Goal: Transaction & Acquisition: Purchase product/service

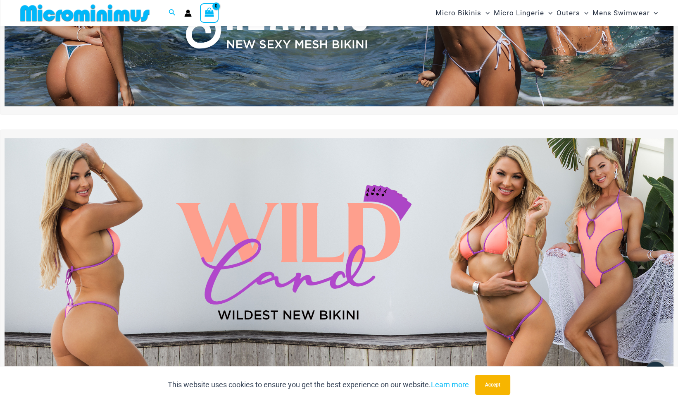
scroll to position [167, 0]
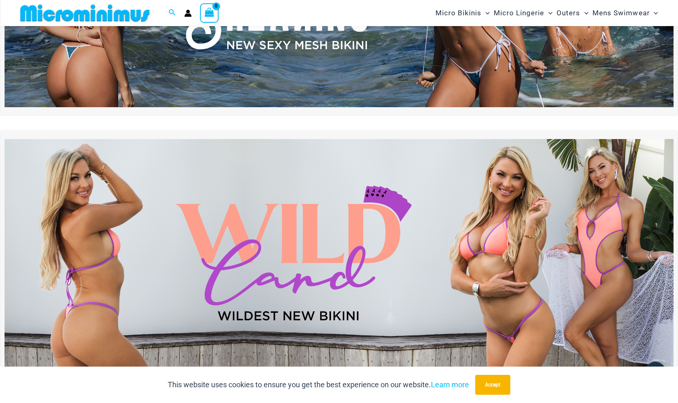
click at [341, 240] on img at bounding box center [339, 252] width 669 height 227
click at [545, 277] on img at bounding box center [339, 252] width 669 height 227
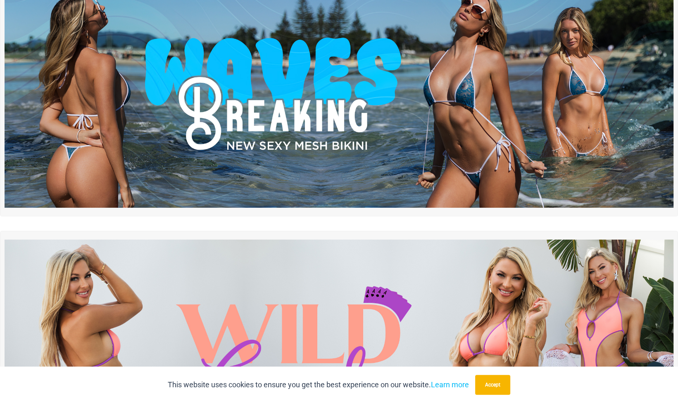
scroll to position [0, 0]
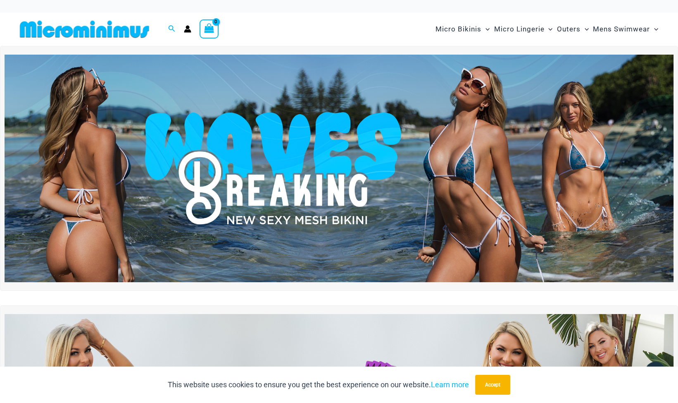
click at [310, 106] on img at bounding box center [339, 168] width 669 height 227
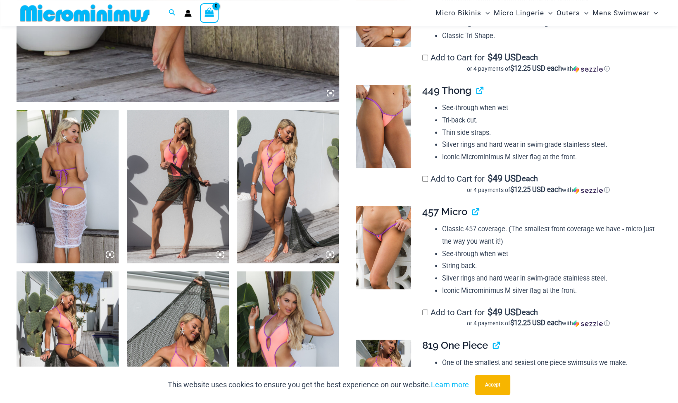
scroll to position [472, 0]
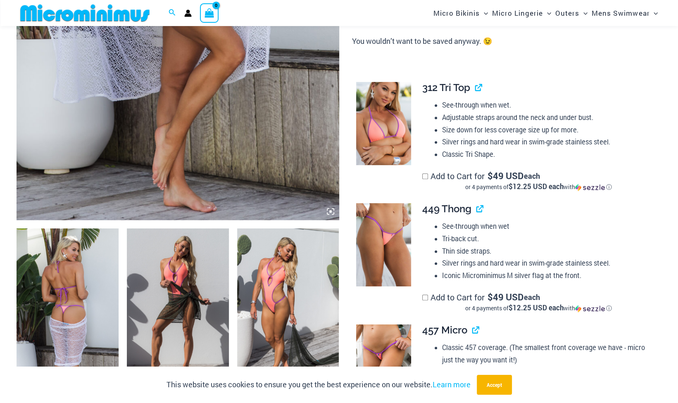
scroll to position [341, 0]
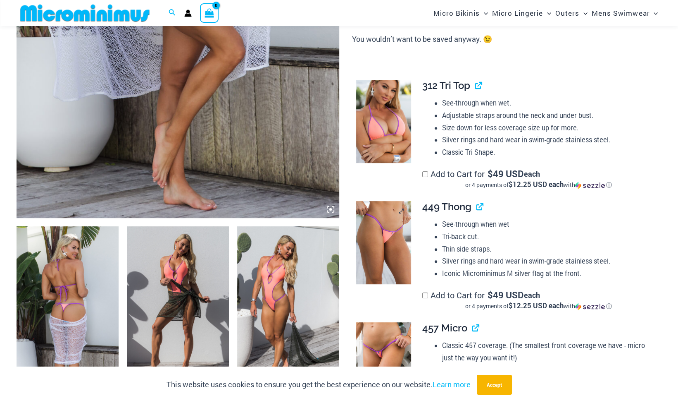
click at [393, 256] on img at bounding box center [383, 242] width 55 height 83
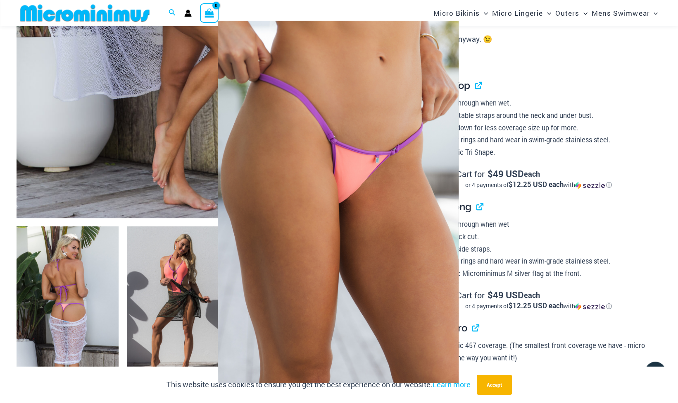
click at [447, 199] on img at bounding box center [338, 202] width 241 height 362
click at [412, 229] on img at bounding box center [338, 202] width 241 height 362
click at [244, 110] on img at bounding box center [338, 202] width 241 height 362
click at [217, 6] on div at bounding box center [339, 201] width 678 height 403
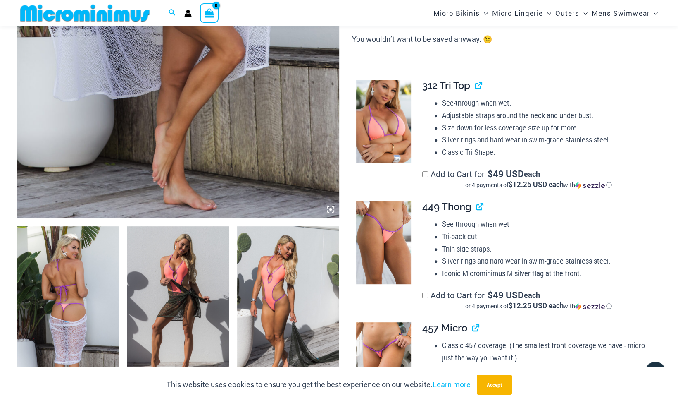
click at [384, 354] on img at bounding box center [383, 363] width 55 height 83
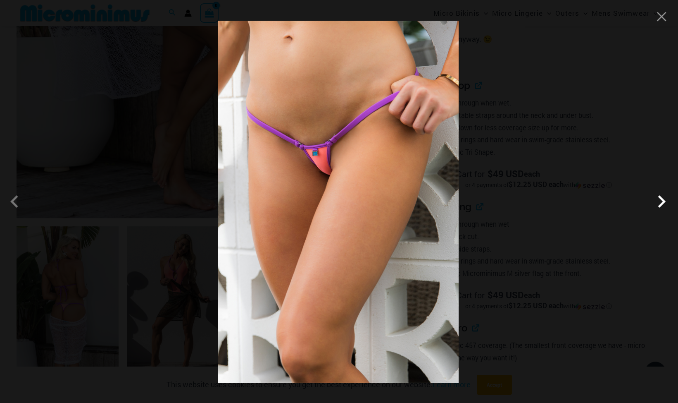
click at [662, 200] on span at bounding box center [661, 201] width 25 height 25
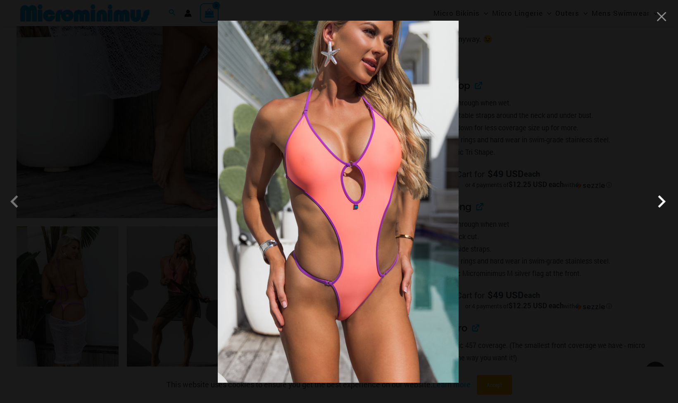
click at [662, 200] on span at bounding box center [661, 201] width 25 height 25
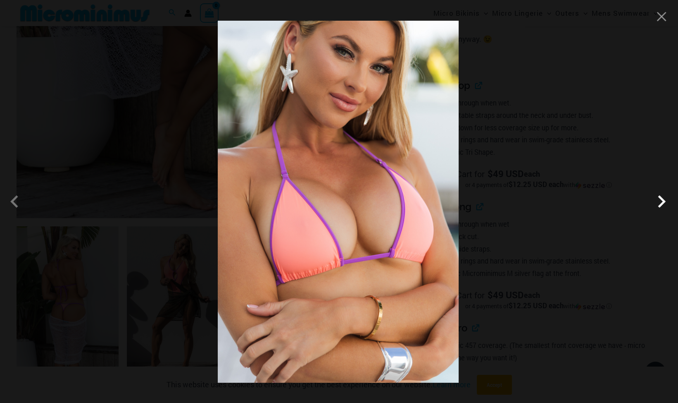
click at [663, 199] on span at bounding box center [661, 201] width 25 height 25
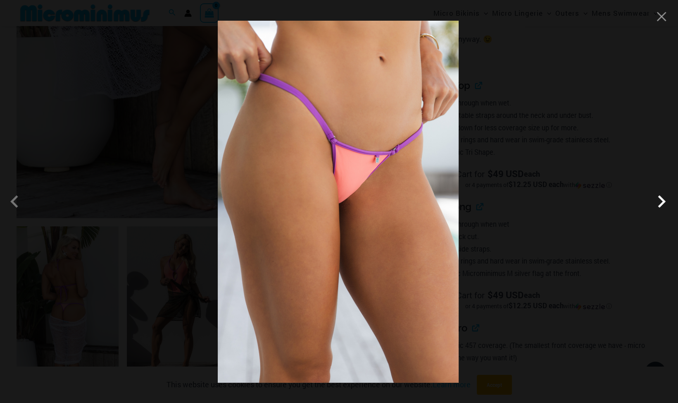
click at [663, 199] on span at bounding box center [661, 201] width 25 height 25
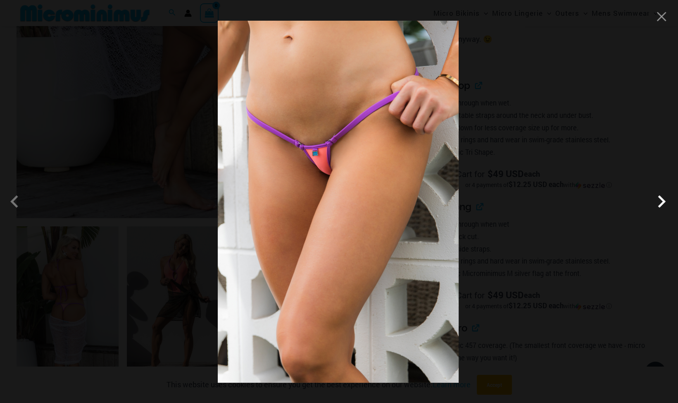
click at [663, 199] on span at bounding box center [661, 201] width 25 height 25
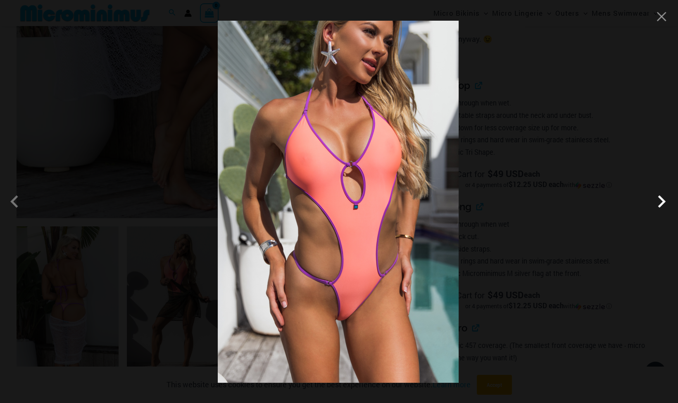
click at [663, 199] on span at bounding box center [661, 201] width 25 height 25
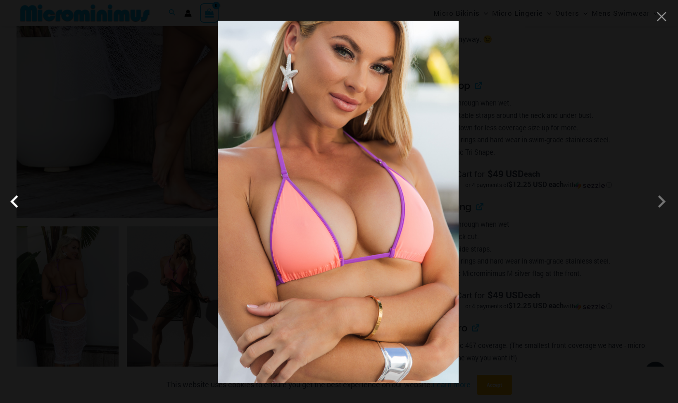
click at [14, 201] on span at bounding box center [16, 201] width 25 height 25
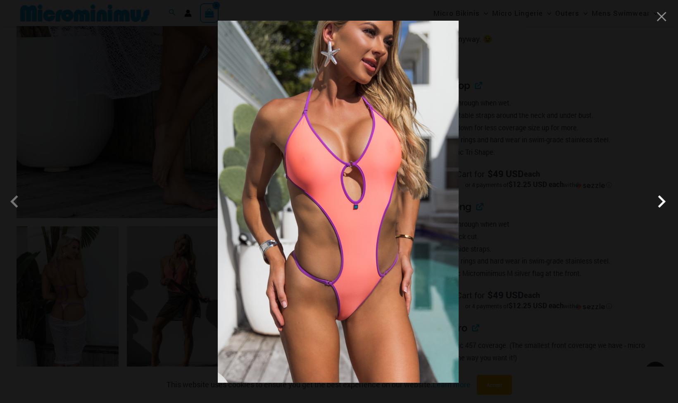
click at [662, 202] on span at bounding box center [661, 201] width 25 height 25
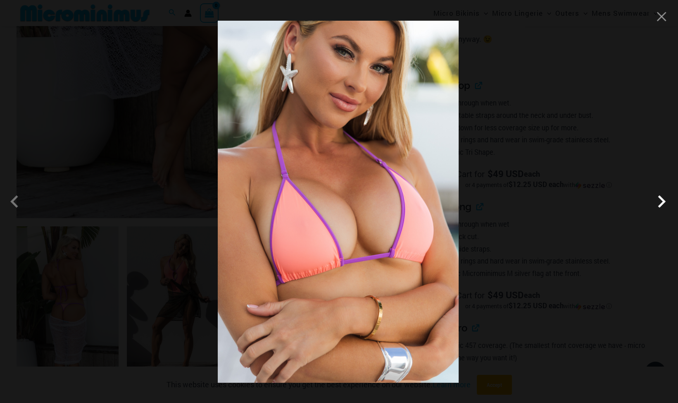
click at [662, 202] on span at bounding box center [661, 201] width 25 height 25
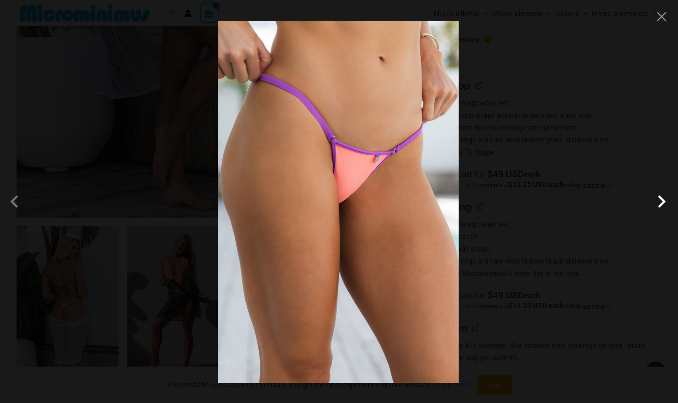
click at [662, 202] on span at bounding box center [661, 201] width 25 height 25
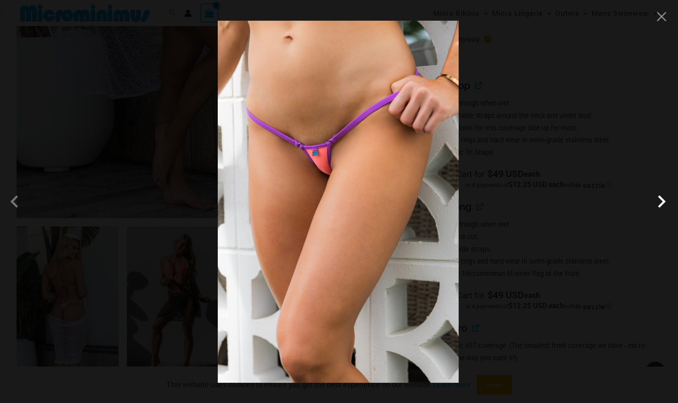
click at [662, 202] on span at bounding box center [661, 201] width 25 height 25
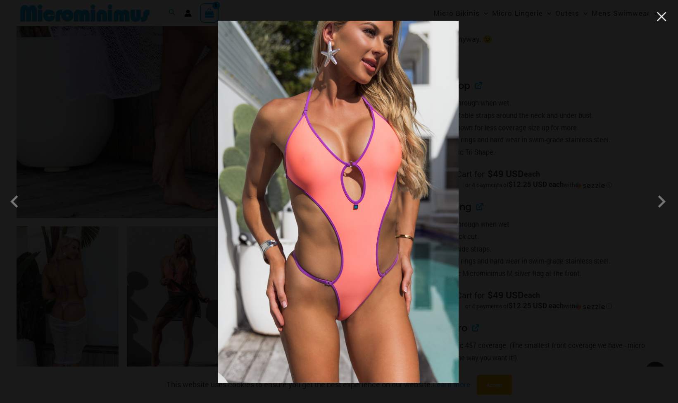
click at [660, 21] on button "Close" at bounding box center [662, 16] width 12 height 12
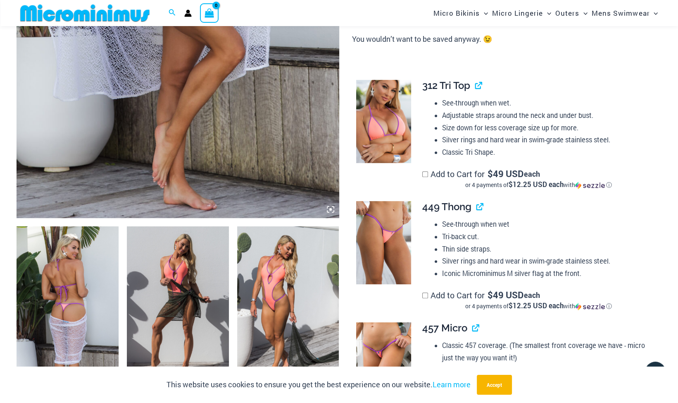
click at [383, 126] on img at bounding box center [383, 121] width 55 height 83
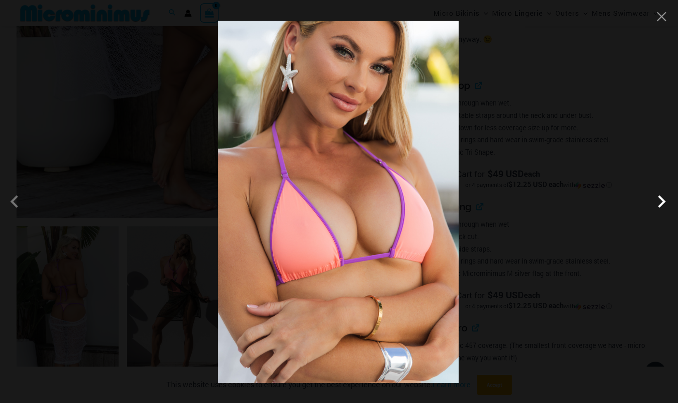
click at [661, 202] on span at bounding box center [661, 201] width 25 height 25
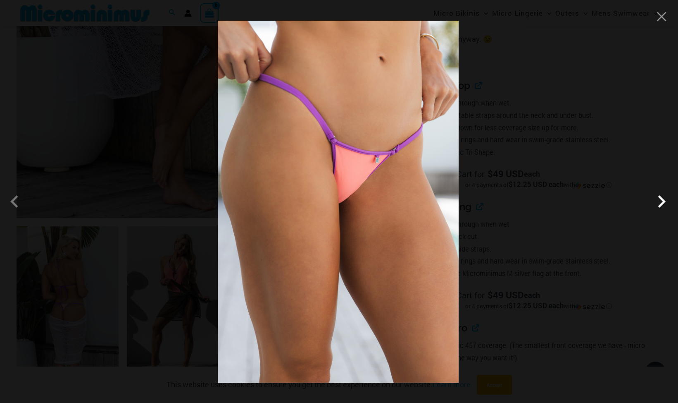
click at [661, 202] on span at bounding box center [661, 201] width 25 height 25
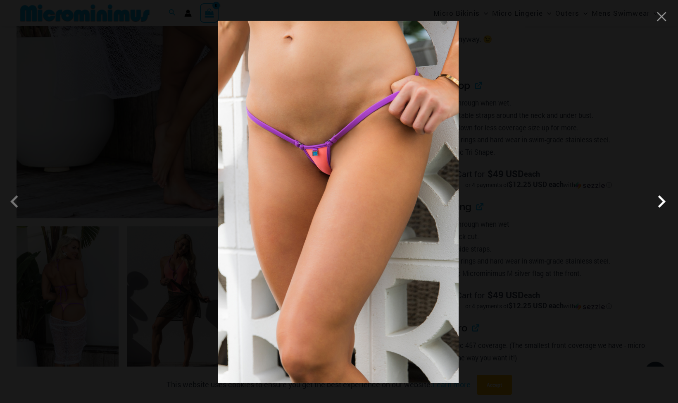
click at [661, 202] on span at bounding box center [661, 201] width 25 height 25
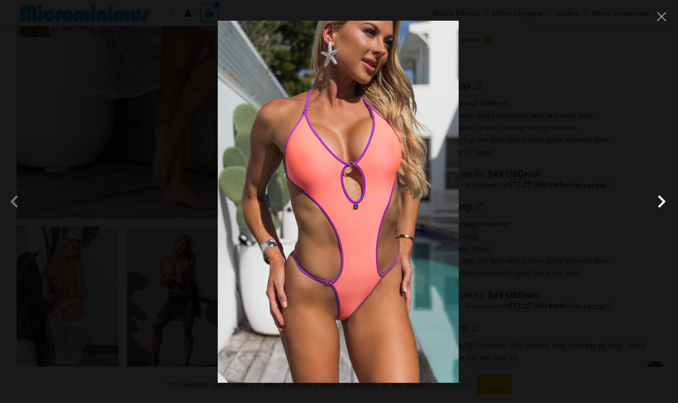
click at [661, 202] on span at bounding box center [661, 201] width 25 height 25
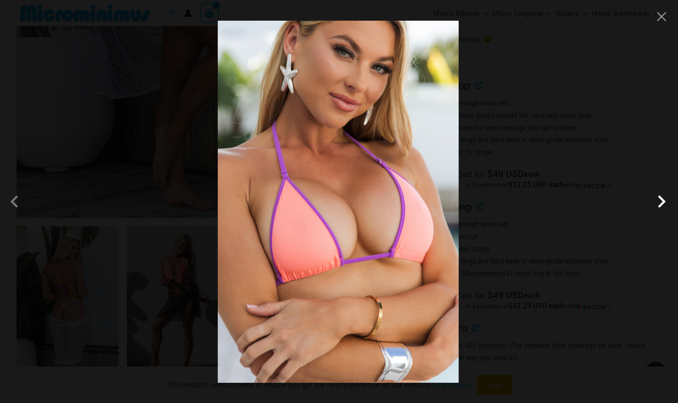
click at [661, 202] on span at bounding box center [661, 201] width 25 height 25
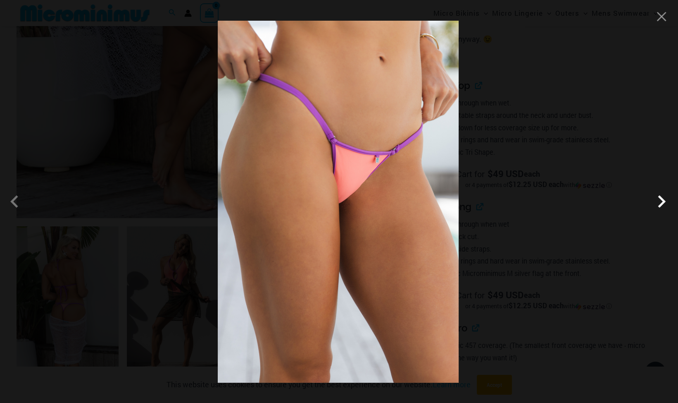
click at [661, 202] on span at bounding box center [661, 201] width 25 height 25
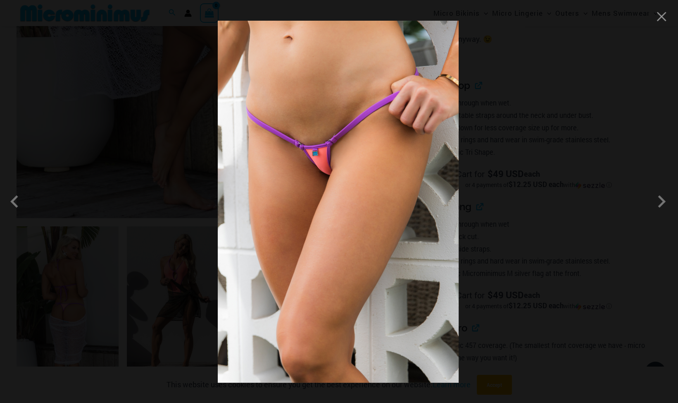
click at [661, 24] on div at bounding box center [339, 201] width 678 height 403
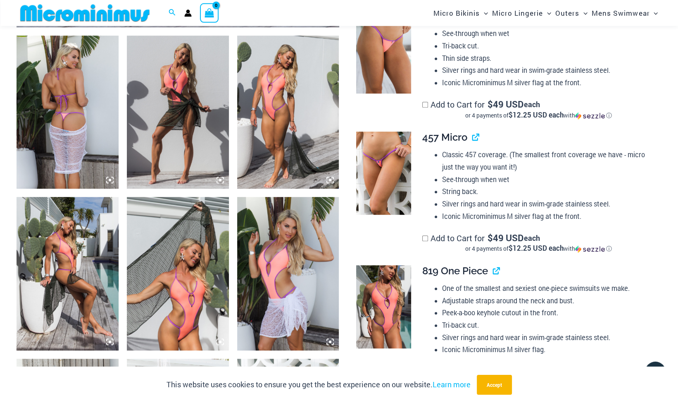
scroll to position [560, 0]
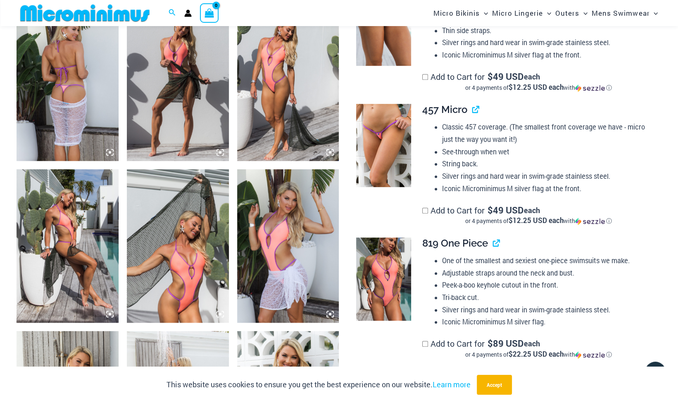
click at [77, 99] on img at bounding box center [68, 84] width 102 height 153
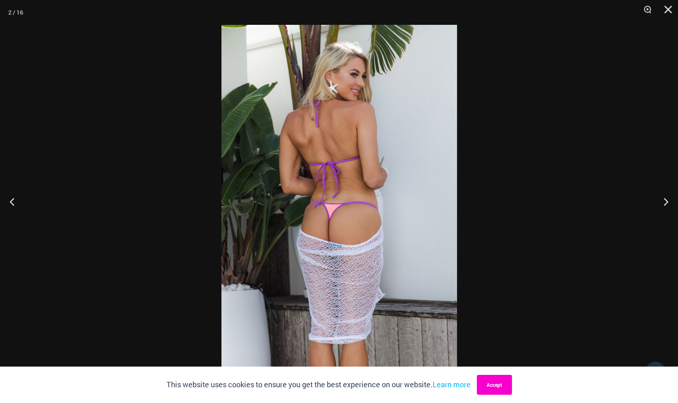
click at [499, 376] on button "Accept" at bounding box center [494, 384] width 35 height 20
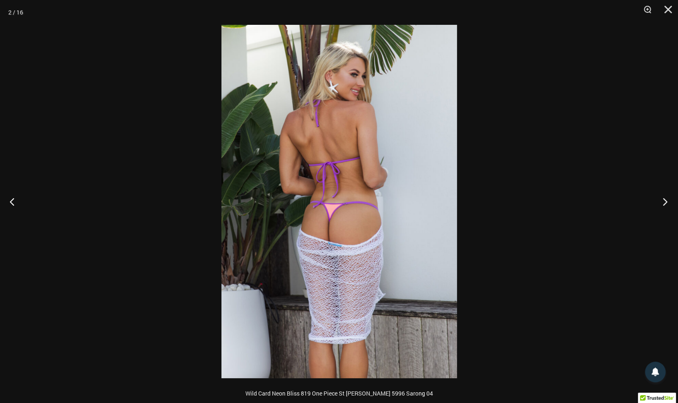
click at [665, 201] on button "Next" at bounding box center [662, 201] width 31 height 41
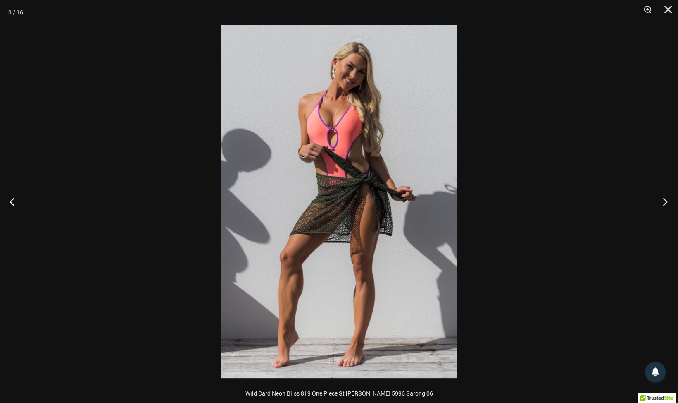
click at [665, 201] on button "Next" at bounding box center [662, 201] width 31 height 41
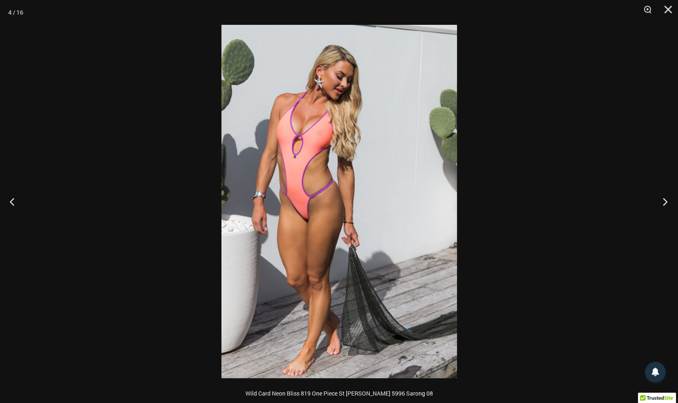
click at [665, 201] on button "Next" at bounding box center [662, 201] width 31 height 41
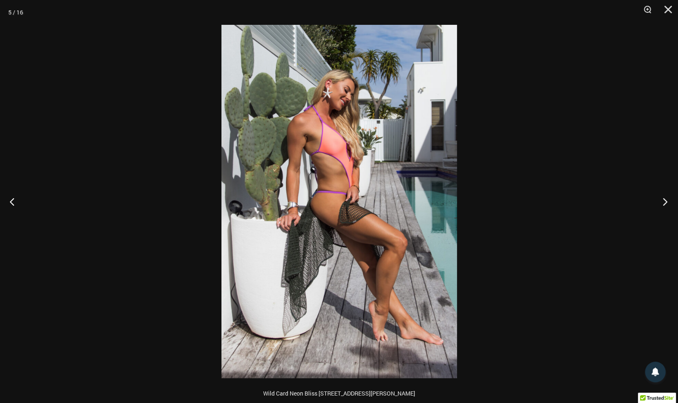
click at [665, 201] on button "Next" at bounding box center [662, 201] width 31 height 41
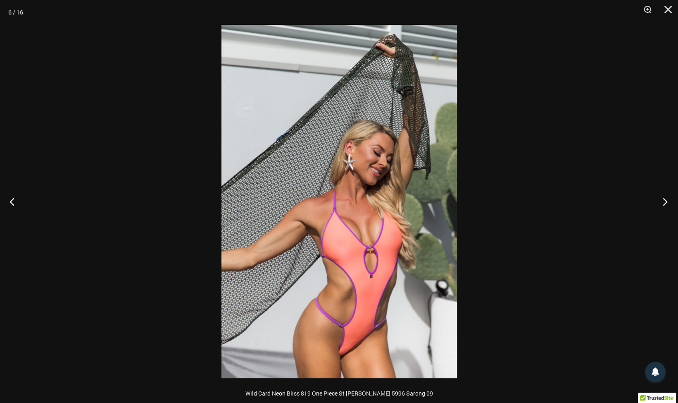
click at [665, 201] on button "Next" at bounding box center [662, 201] width 31 height 41
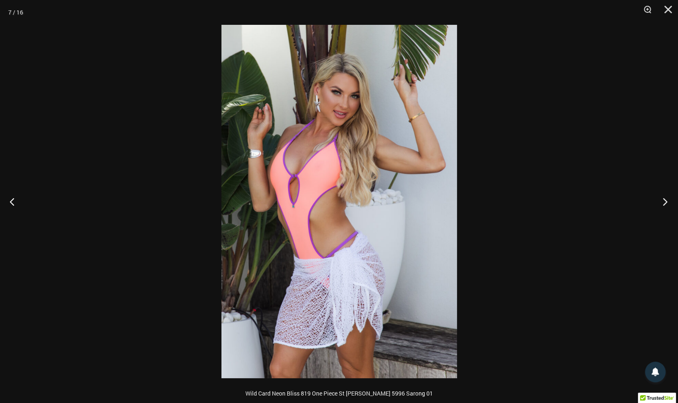
click at [665, 201] on button "Next" at bounding box center [662, 201] width 31 height 41
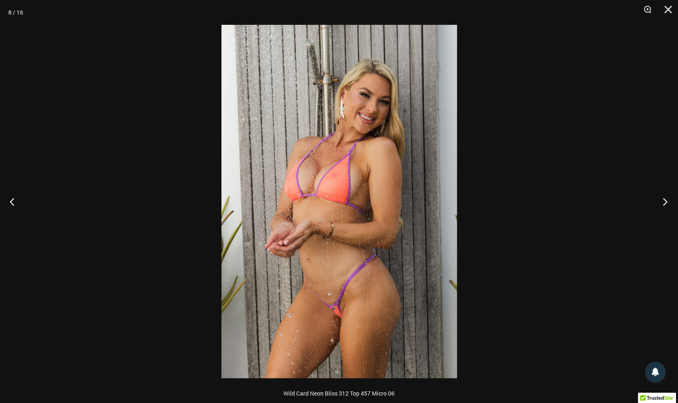
click at [665, 203] on button "Next" at bounding box center [662, 201] width 31 height 41
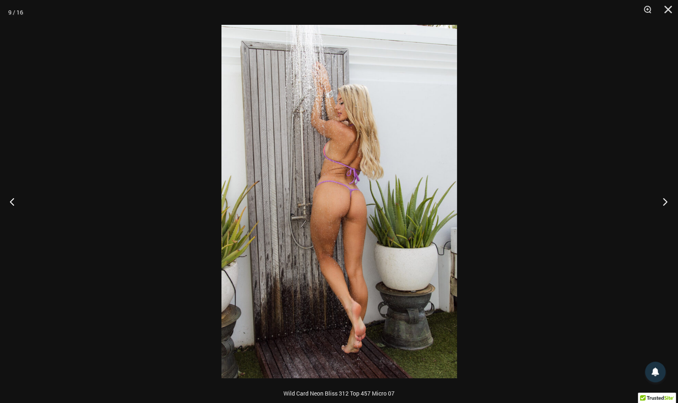
click at [665, 203] on button "Next" at bounding box center [662, 201] width 31 height 41
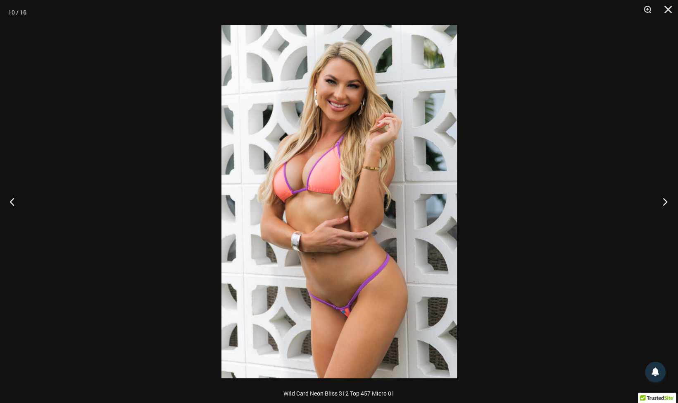
click at [665, 203] on button "Next" at bounding box center [662, 201] width 31 height 41
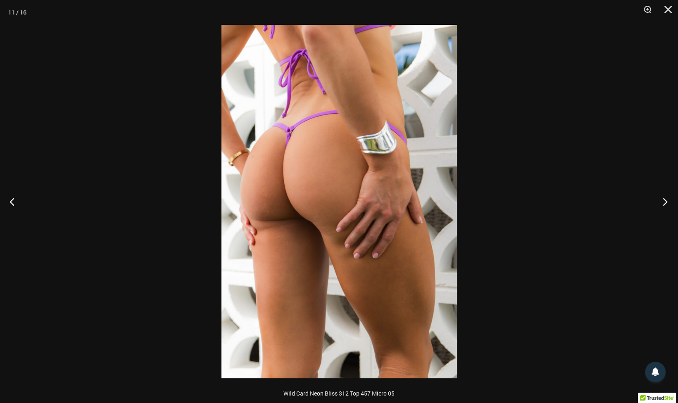
click at [665, 203] on button "Next" at bounding box center [662, 201] width 31 height 41
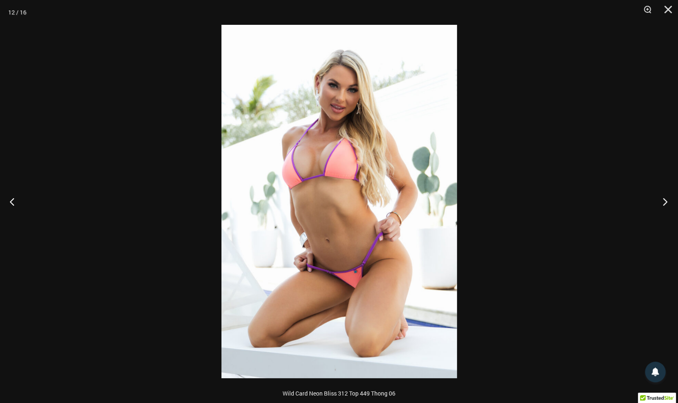
click at [665, 203] on button "Next" at bounding box center [662, 201] width 31 height 41
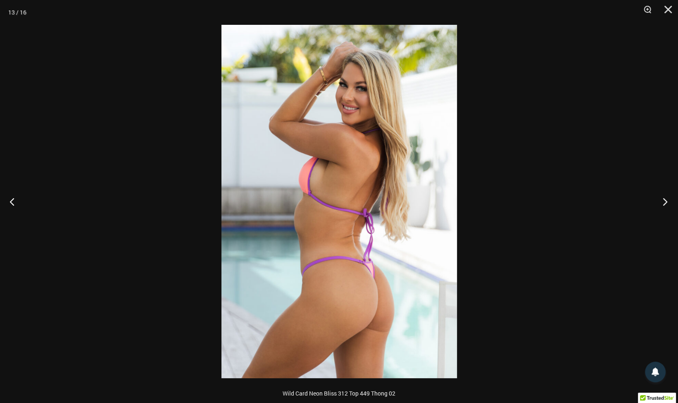
click at [665, 203] on button "Next" at bounding box center [662, 201] width 31 height 41
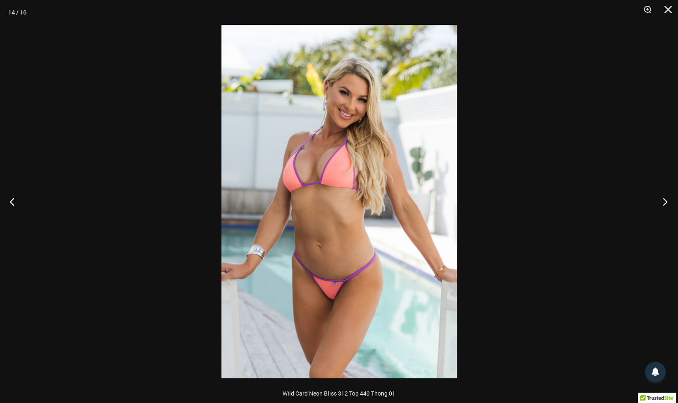
click at [665, 203] on button "Next" at bounding box center [662, 201] width 31 height 41
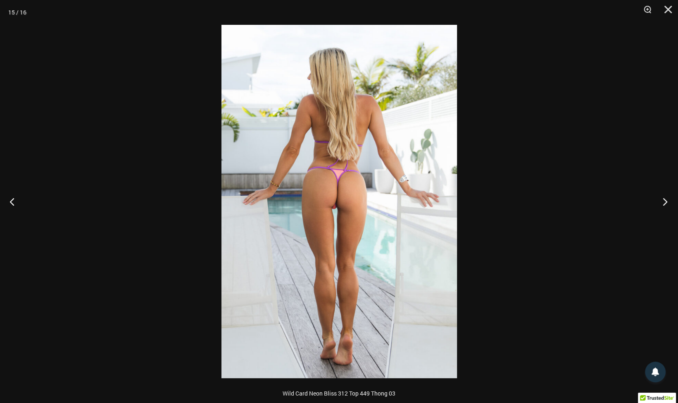
click at [665, 203] on button "Next" at bounding box center [662, 201] width 31 height 41
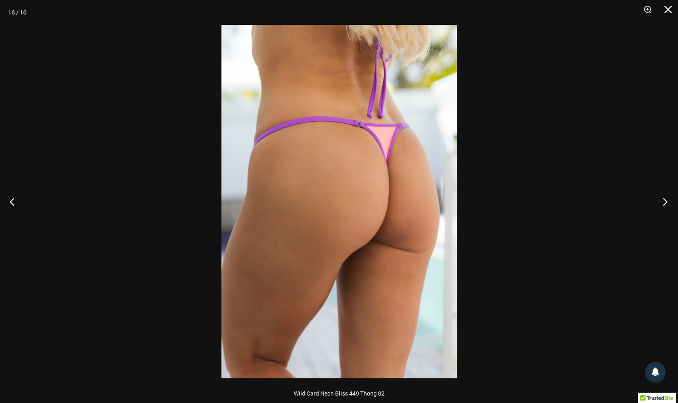
click at [665, 203] on button "Next" at bounding box center [662, 201] width 31 height 41
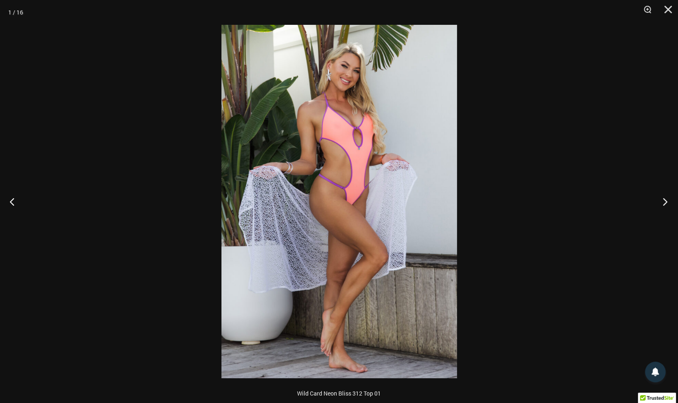
click at [665, 203] on button "Next" at bounding box center [662, 201] width 31 height 41
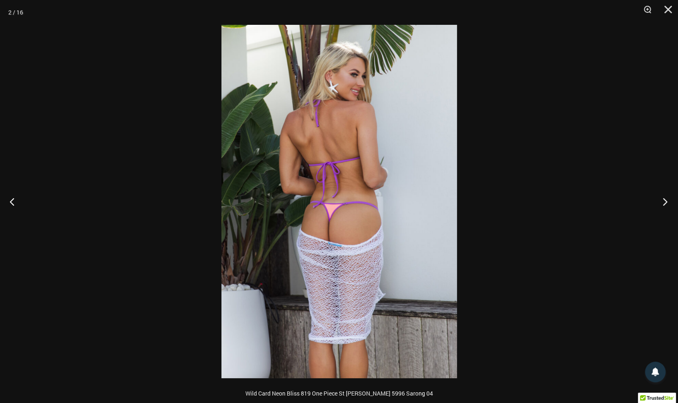
click at [665, 203] on button "Next" at bounding box center [662, 201] width 31 height 41
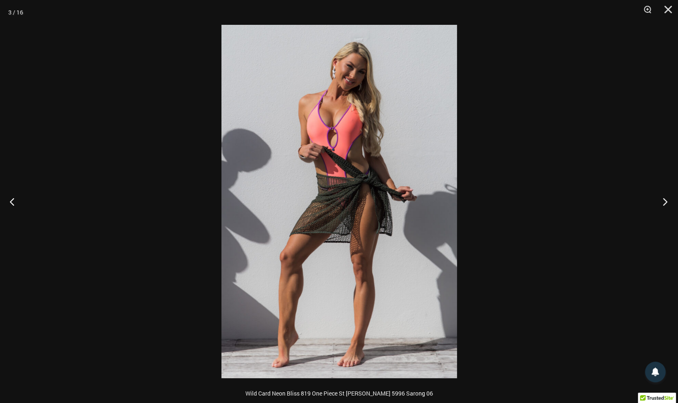
click at [665, 203] on button "Next" at bounding box center [662, 201] width 31 height 41
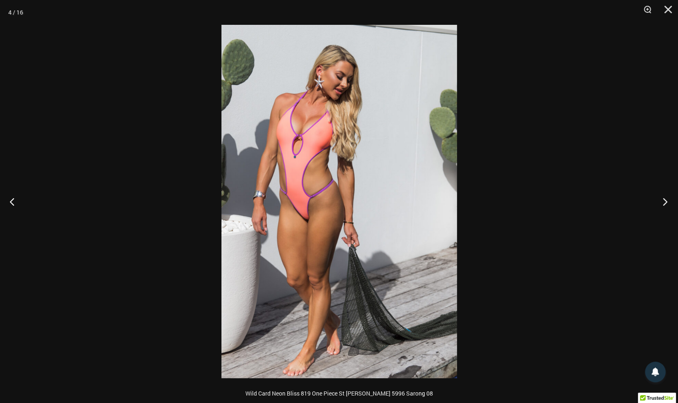
click at [665, 203] on button "Next" at bounding box center [662, 201] width 31 height 41
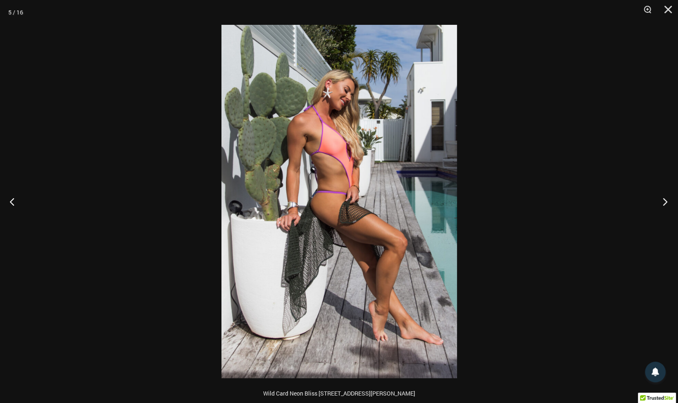
click at [665, 203] on button "Next" at bounding box center [662, 201] width 31 height 41
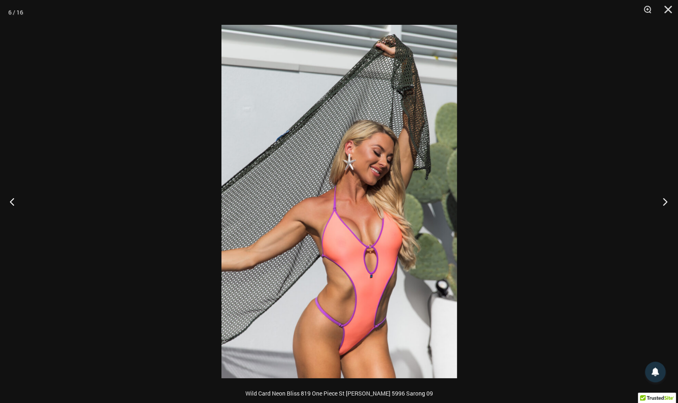
click at [665, 203] on button "Next" at bounding box center [662, 201] width 31 height 41
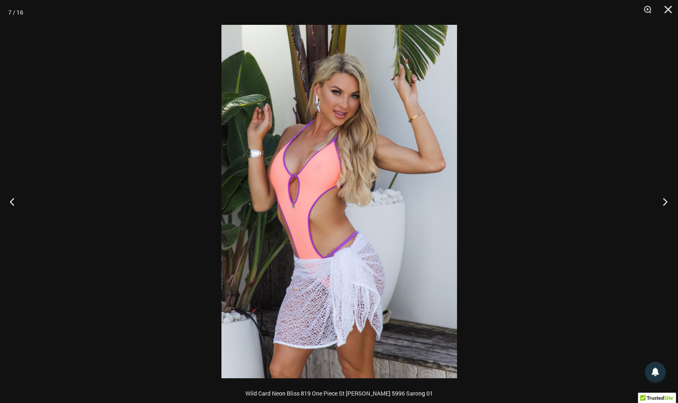
click at [665, 203] on button "Next" at bounding box center [662, 201] width 31 height 41
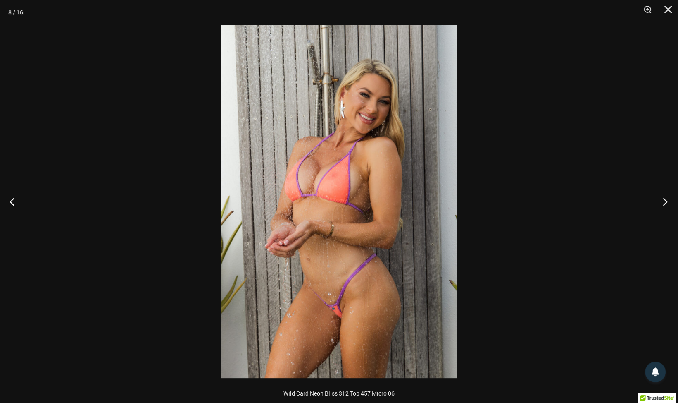
click at [665, 203] on button "Next" at bounding box center [662, 201] width 31 height 41
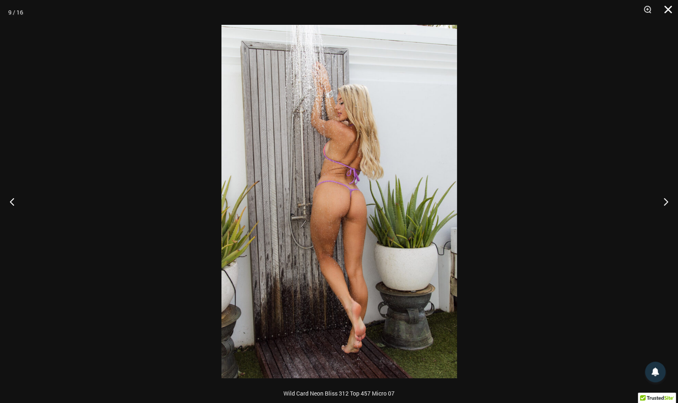
click at [670, 9] on button "Close" at bounding box center [665, 12] width 21 height 25
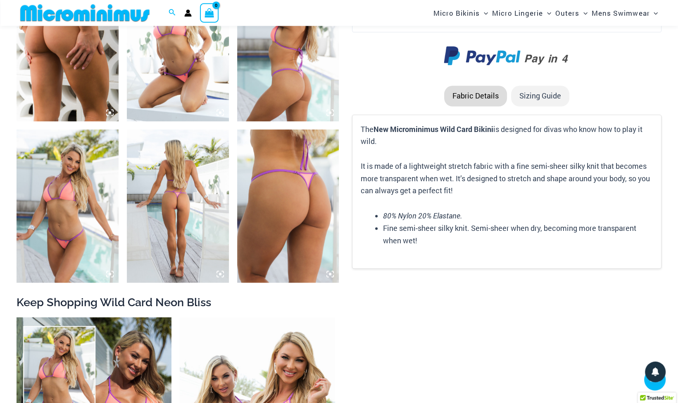
scroll to position [909, 0]
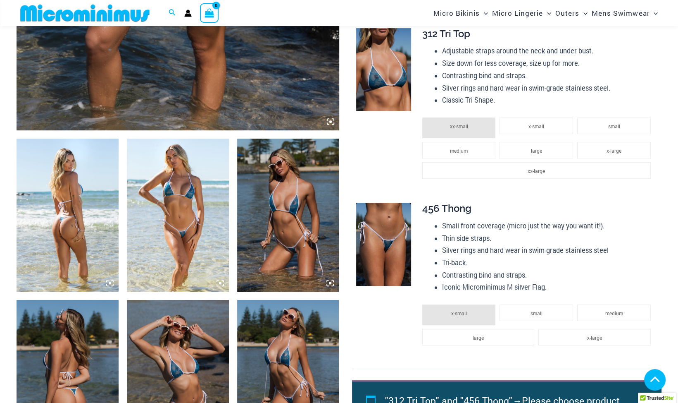
scroll to position [429, 0]
click at [65, 215] on img at bounding box center [68, 214] width 102 height 153
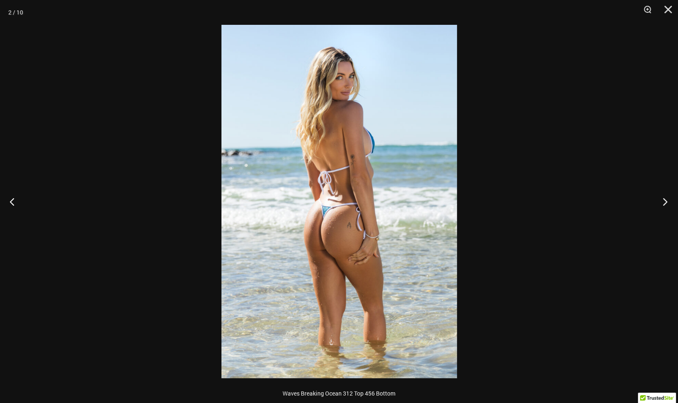
click at [664, 202] on button "Next" at bounding box center [662, 201] width 31 height 41
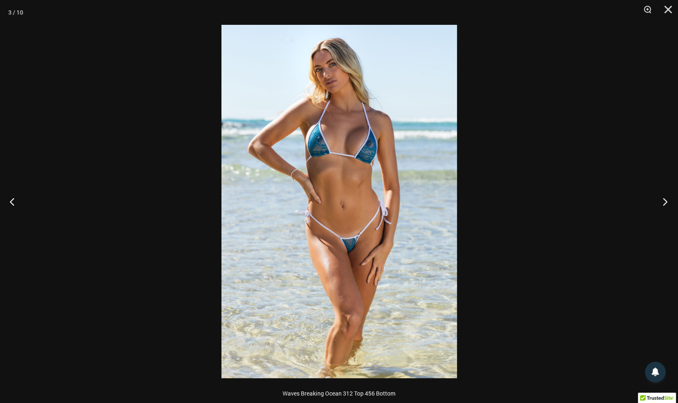
click at [664, 202] on button "Next" at bounding box center [662, 201] width 31 height 41
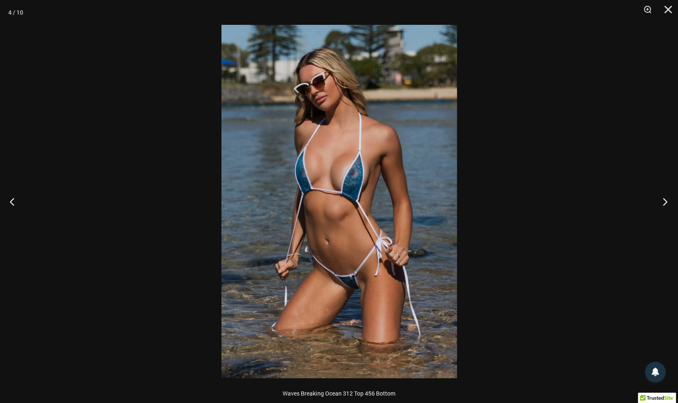
click at [663, 202] on button "Next" at bounding box center [662, 201] width 31 height 41
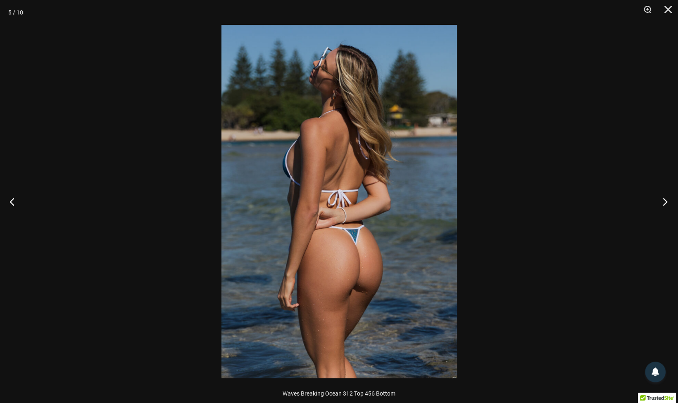
click at [663, 202] on button "Next" at bounding box center [662, 201] width 31 height 41
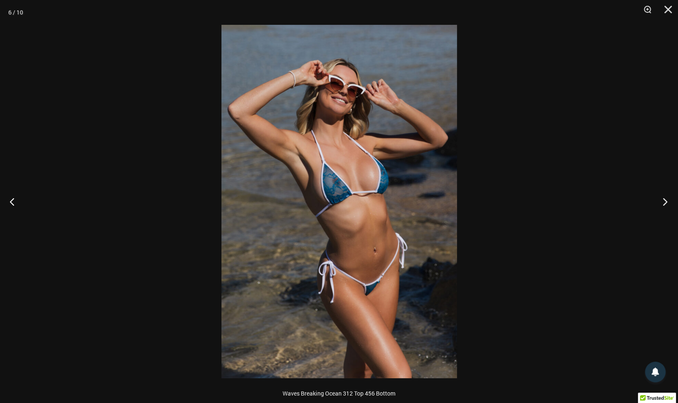
click at [663, 201] on button "Next" at bounding box center [662, 201] width 31 height 41
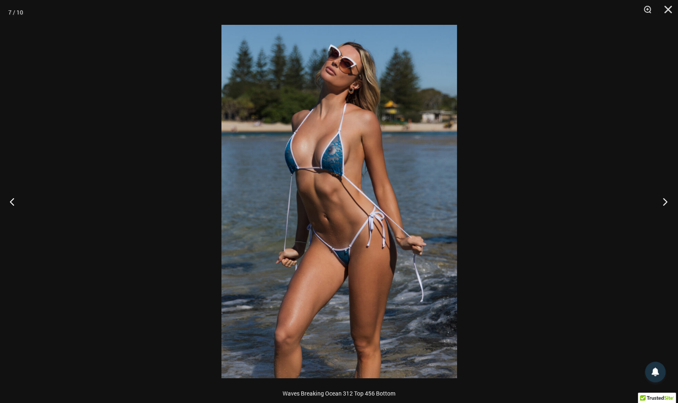
click at [663, 201] on button "Next" at bounding box center [662, 201] width 31 height 41
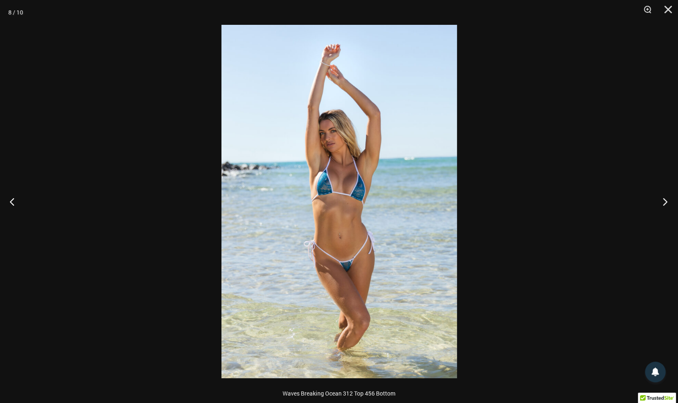
click at [663, 201] on button "Next" at bounding box center [662, 201] width 31 height 41
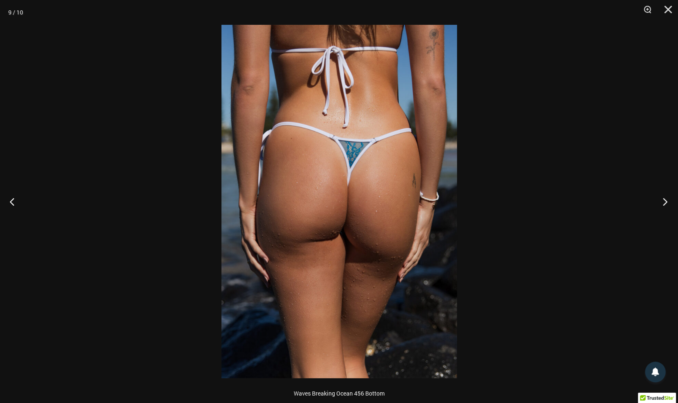
click at [663, 201] on button "Next" at bounding box center [662, 201] width 31 height 41
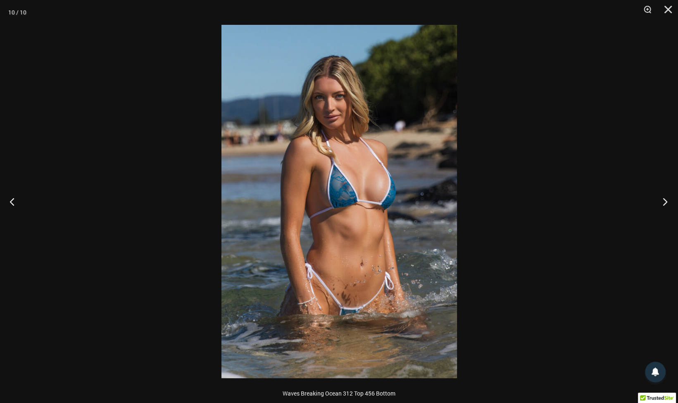
click at [663, 201] on button "Next" at bounding box center [662, 201] width 31 height 41
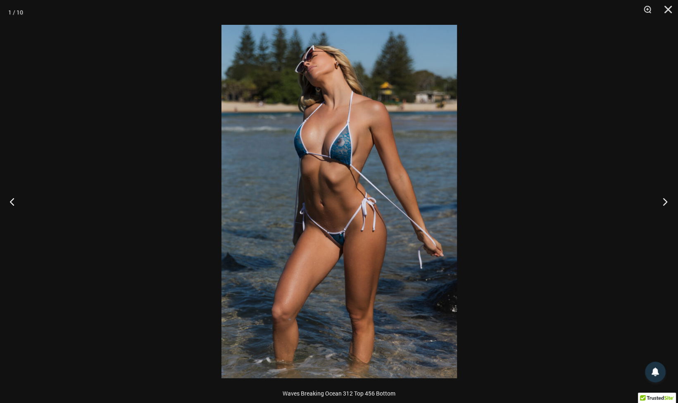
click at [663, 201] on button "Next" at bounding box center [662, 201] width 31 height 41
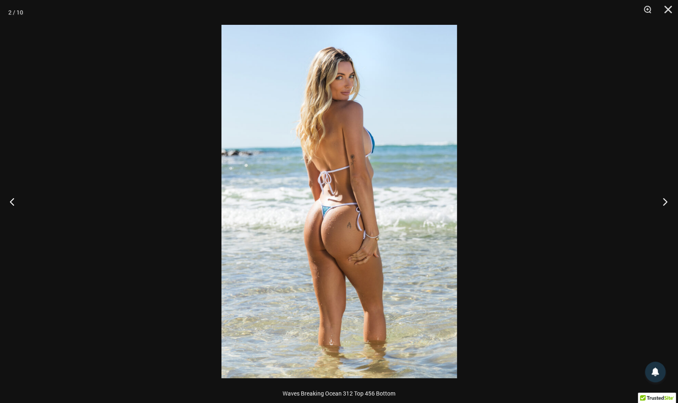
click at [663, 201] on button "Next" at bounding box center [662, 201] width 31 height 41
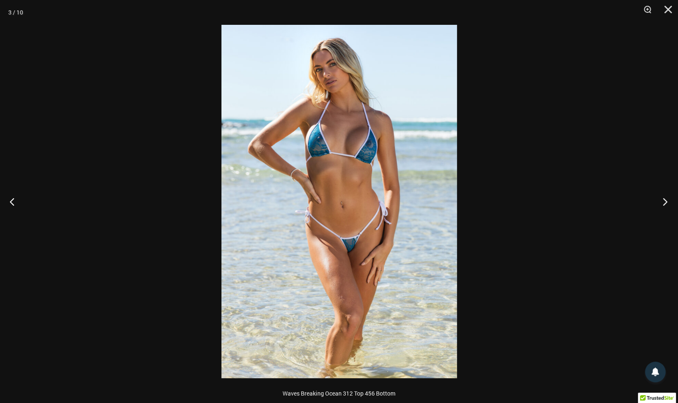
click at [663, 201] on button "Next" at bounding box center [662, 201] width 31 height 41
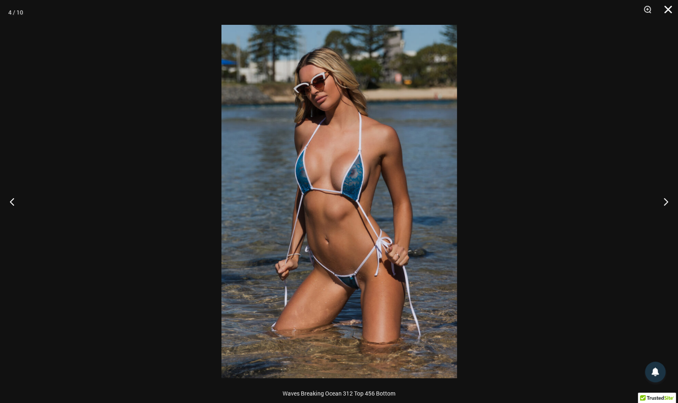
click at [665, 7] on button "Close" at bounding box center [665, 12] width 21 height 25
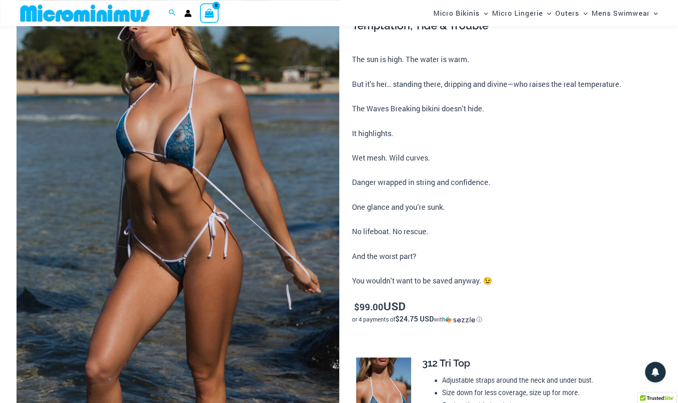
scroll to position [80, 0]
